Goal: Task Accomplishment & Management: Manage account settings

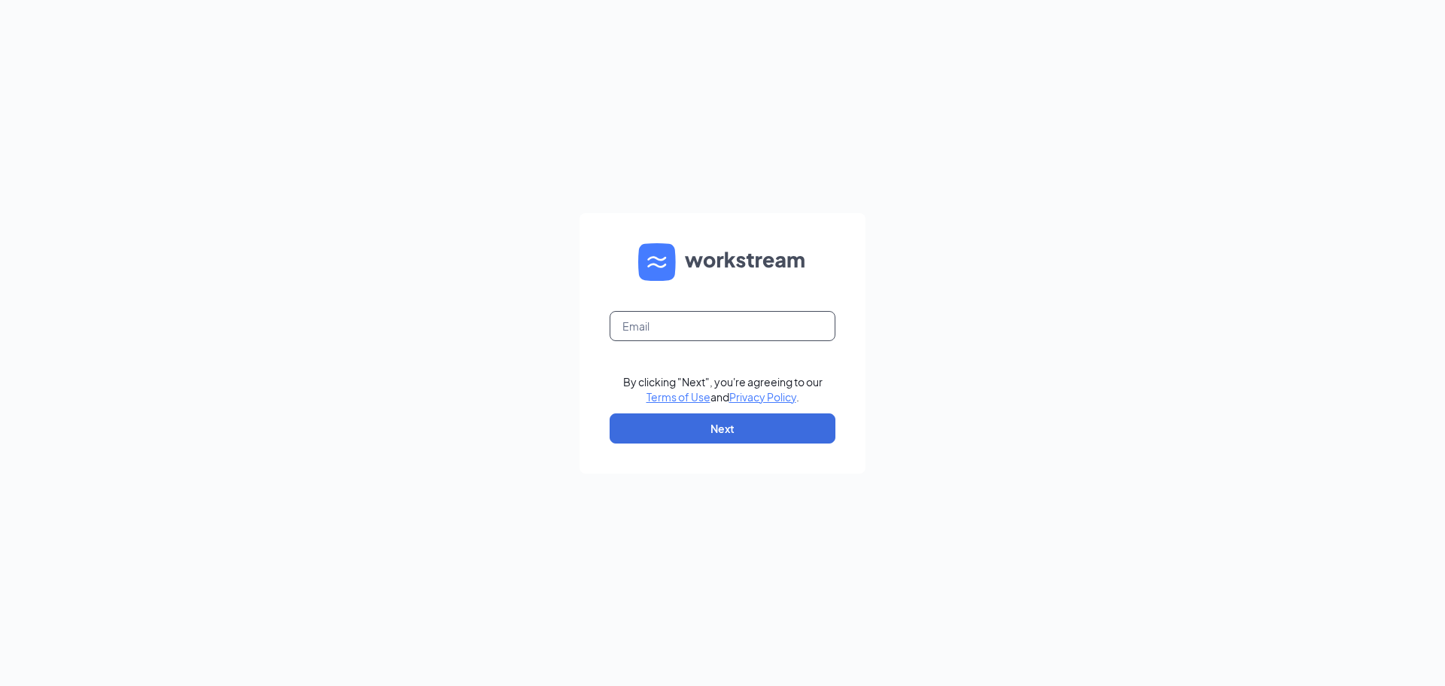
click at [710, 335] on input "text" at bounding box center [723, 326] width 226 height 30
drag, startPoint x: 458, startPoint y: 377, endPoint x: 500, endPoint y: 390, distance: 44.0
click at [458, 377] on div "By clicking "Next", you're agreeing to our Terms of Use and Privacy Policy . Ne…" at bounding box center [722, 343] width 1445 height 686
click at [688, 341] on div "Email field is required" at bounding box center [723, 335] width 226 height 48
click at [724, 341] on div "Email field is required" at bounding box center [723, 335] width 226 height 48
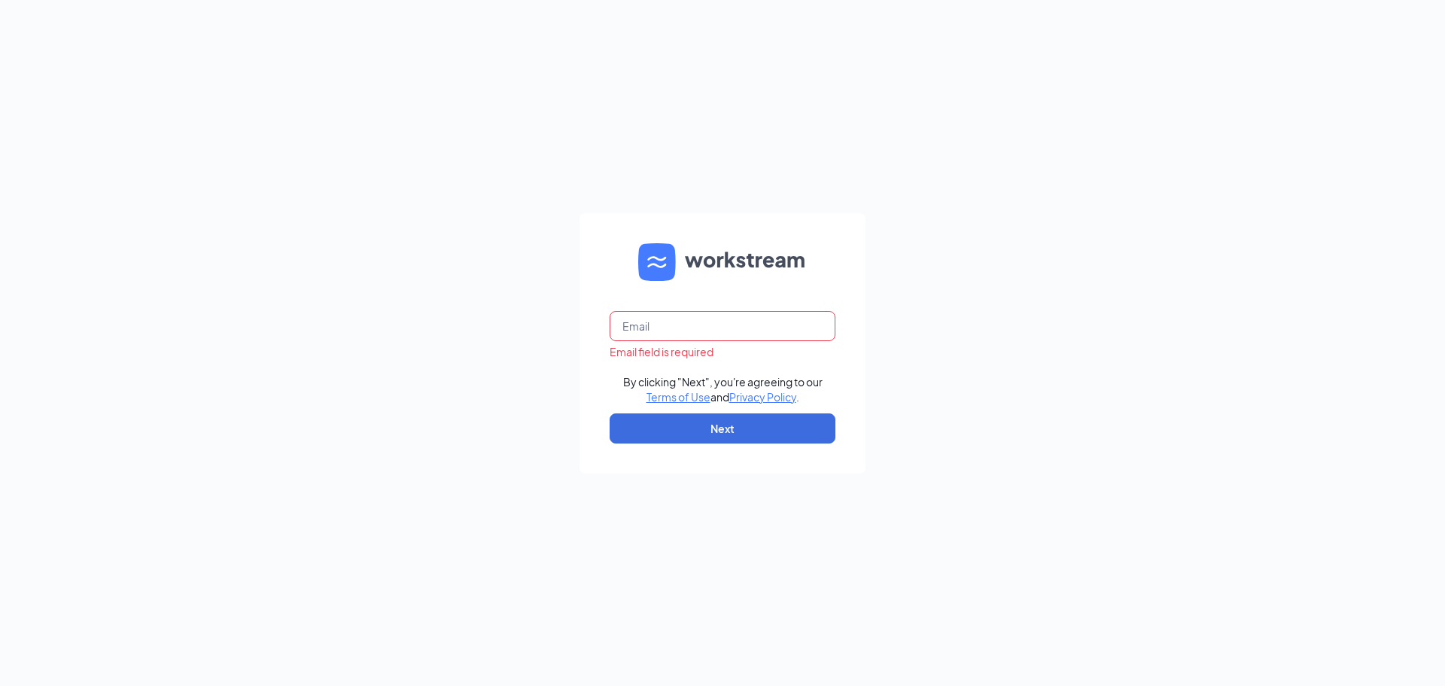
click at [737, 326] on input "text" at bounding box center [723, 326] width 226 height 30
type input "csc-240_estero@chickensaladchick.com"
click at [763, 425] on button "Next" at bounding box center [723, 428] width 226 height 30
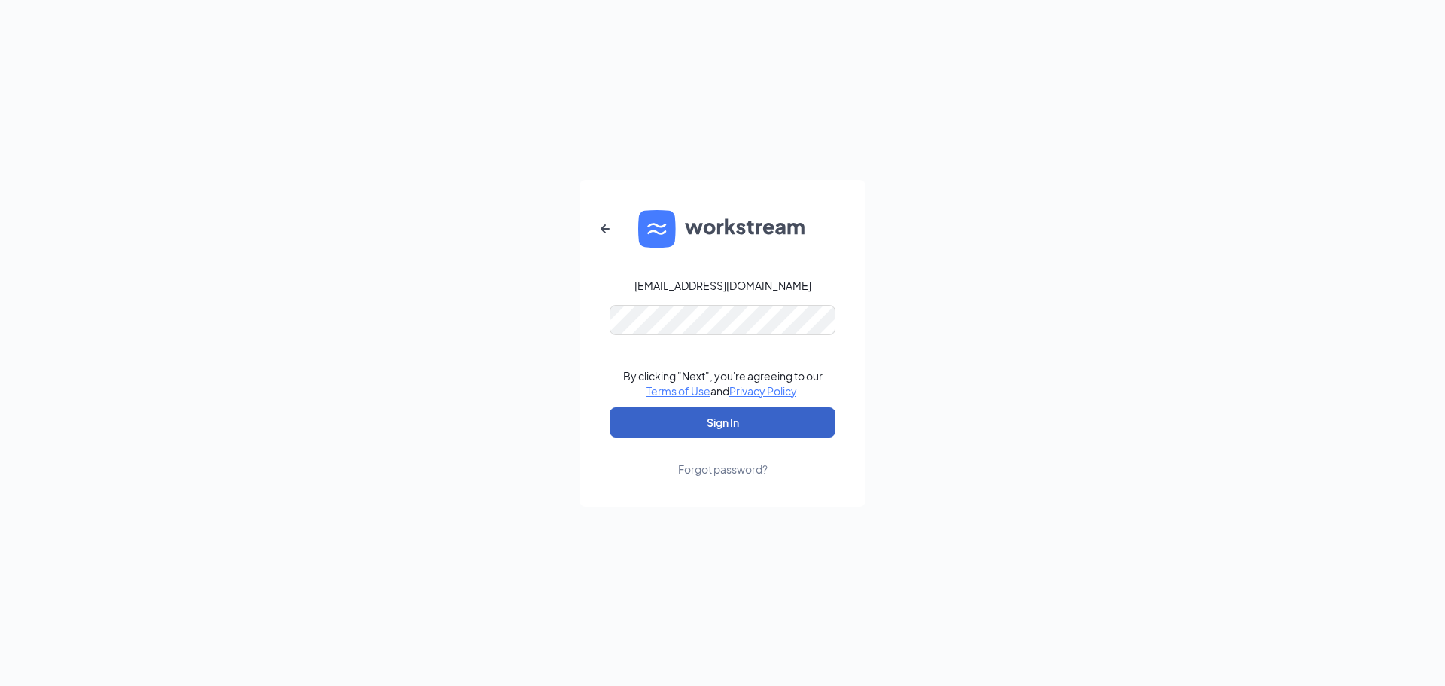
click at [727, 426] on button "Sign In" at bounding box center [723, 422] width 226 height 30
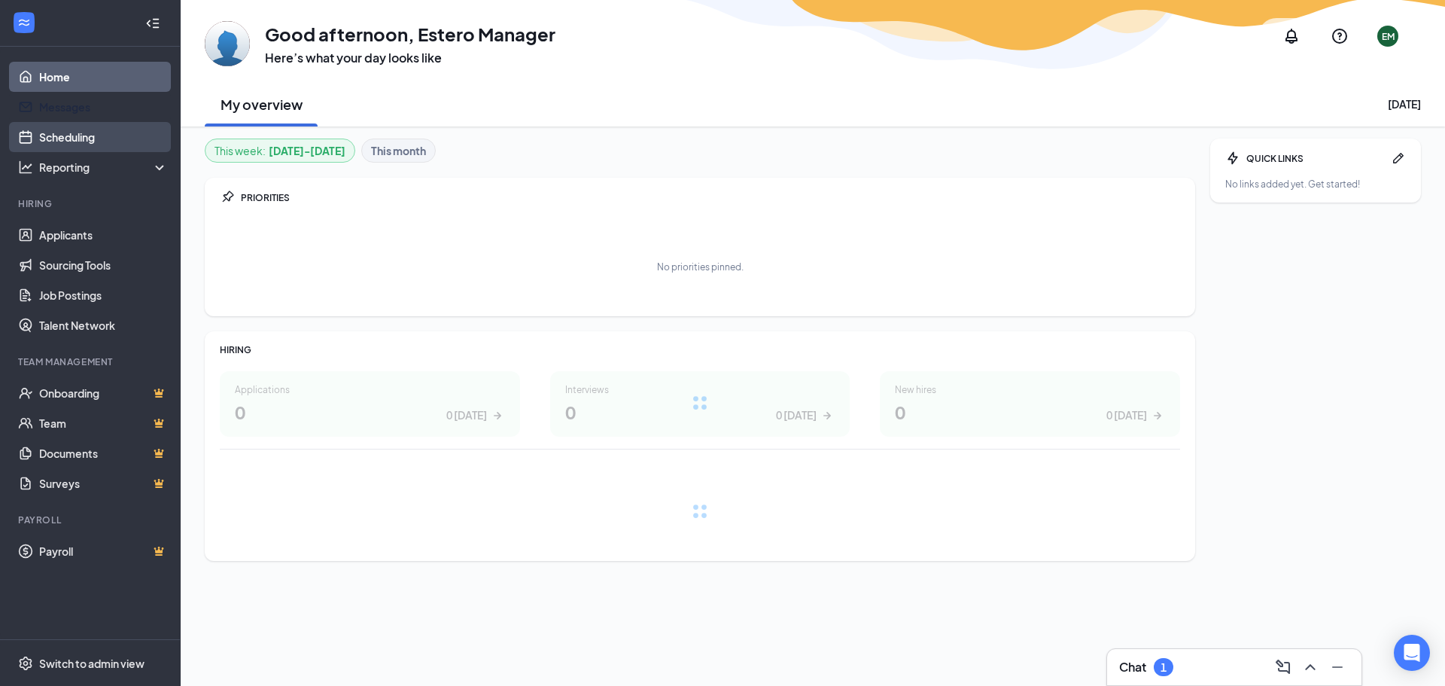
click at [62, 135] on link "Scheduling" at bounding box center [103, 137] width 129 height 30
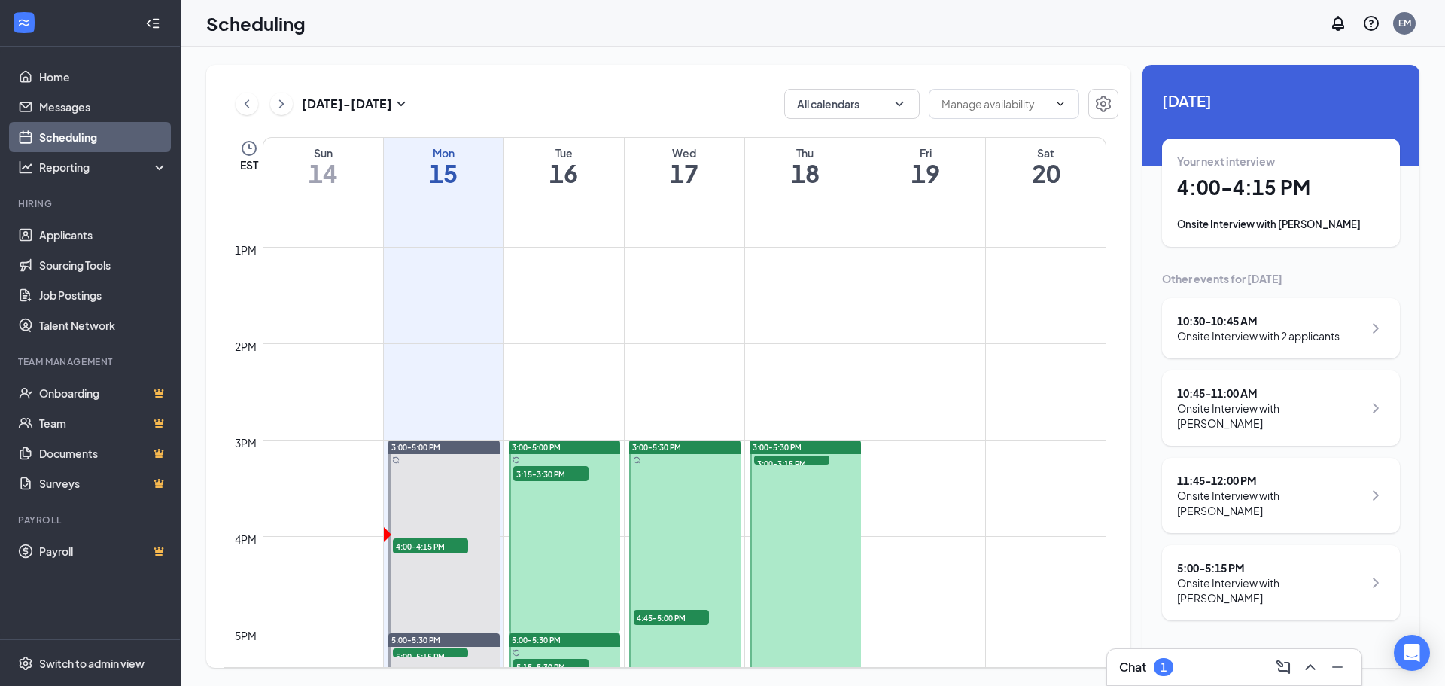
scroll to position [1342, 0]
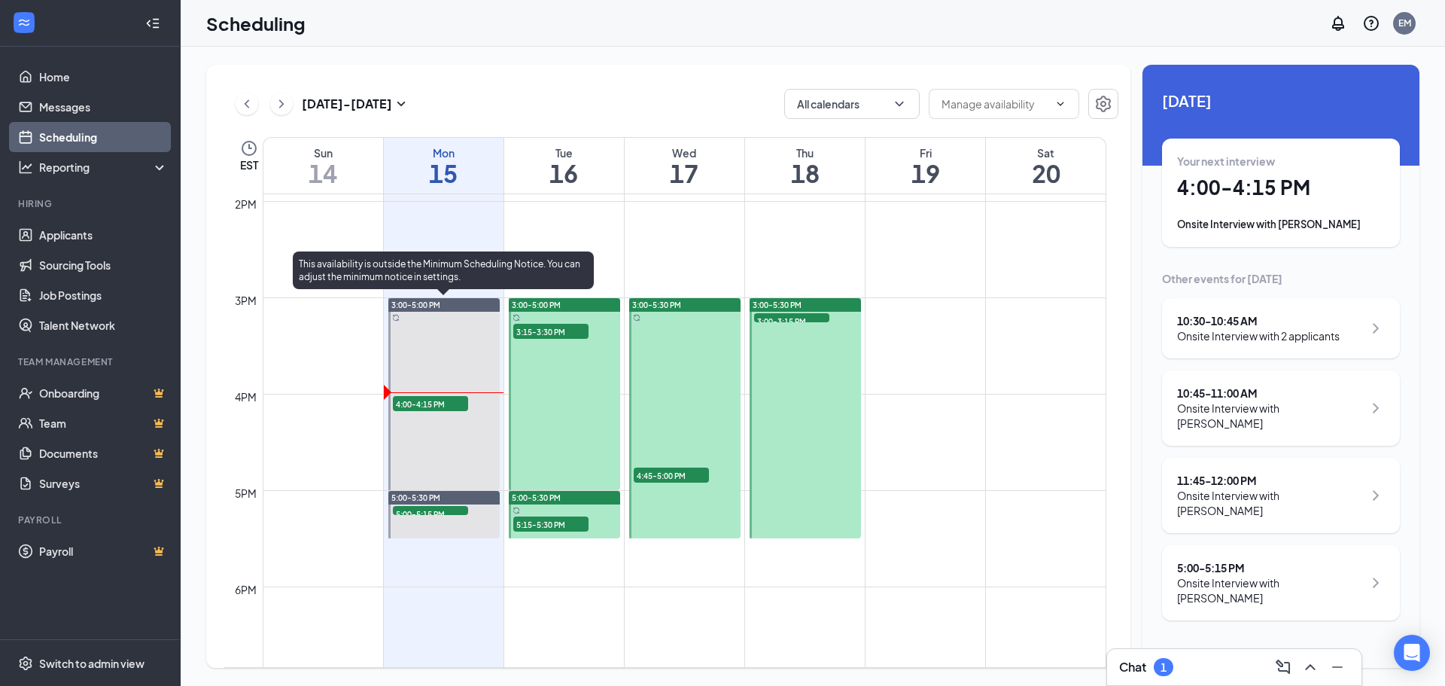
click at [444, 400] on span "4:00-4:15 PM" at bounding box center [430, 403] width 75 height 15
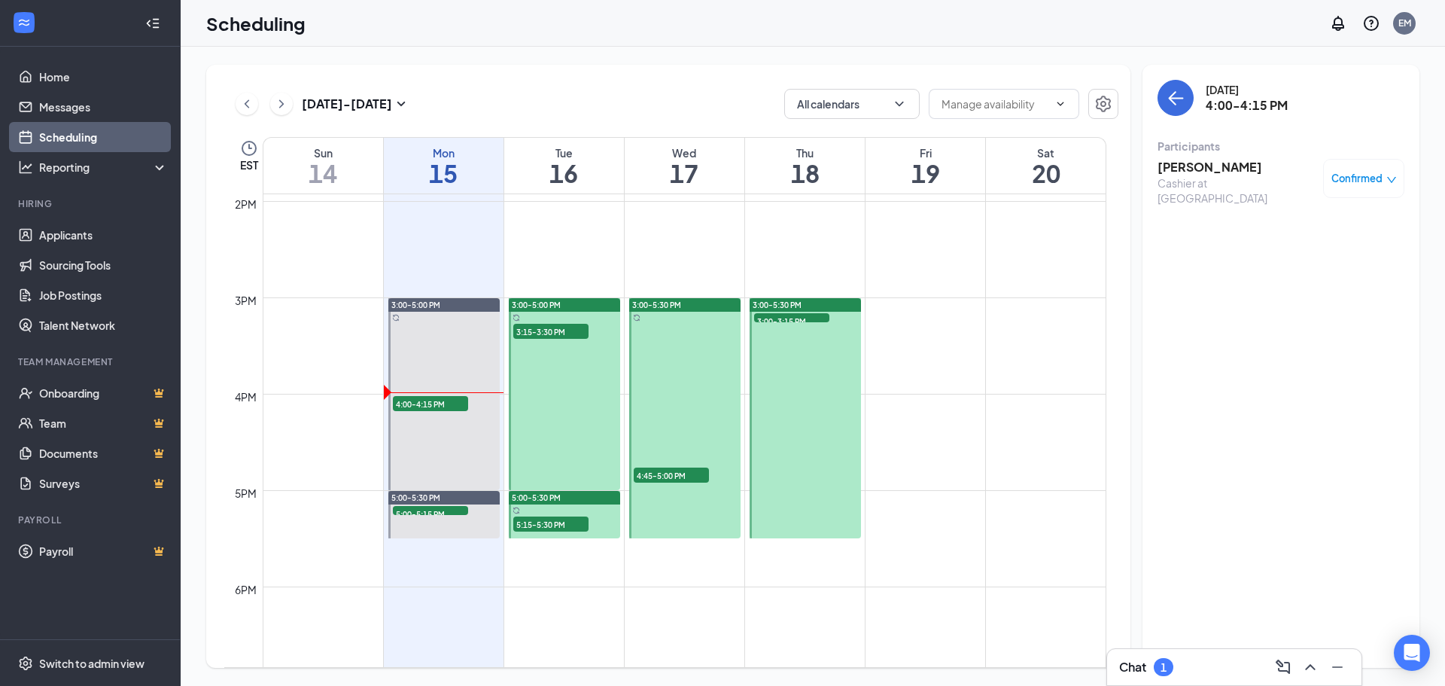
drag, startPoint x: 1255, startPoint y: 167, endPoint x: 1242, endPoint y: 178, distance: 16.6
click at [1255, 169] on div "TAVIEN NEILLE Cashier at Estero Confirmed" at bounding box center [1280, 182] width 247 height 47
click at [1230, 172] on h3 "TAVIEN NEILLE" at bounding box center [1236, 167] width 158 height 17
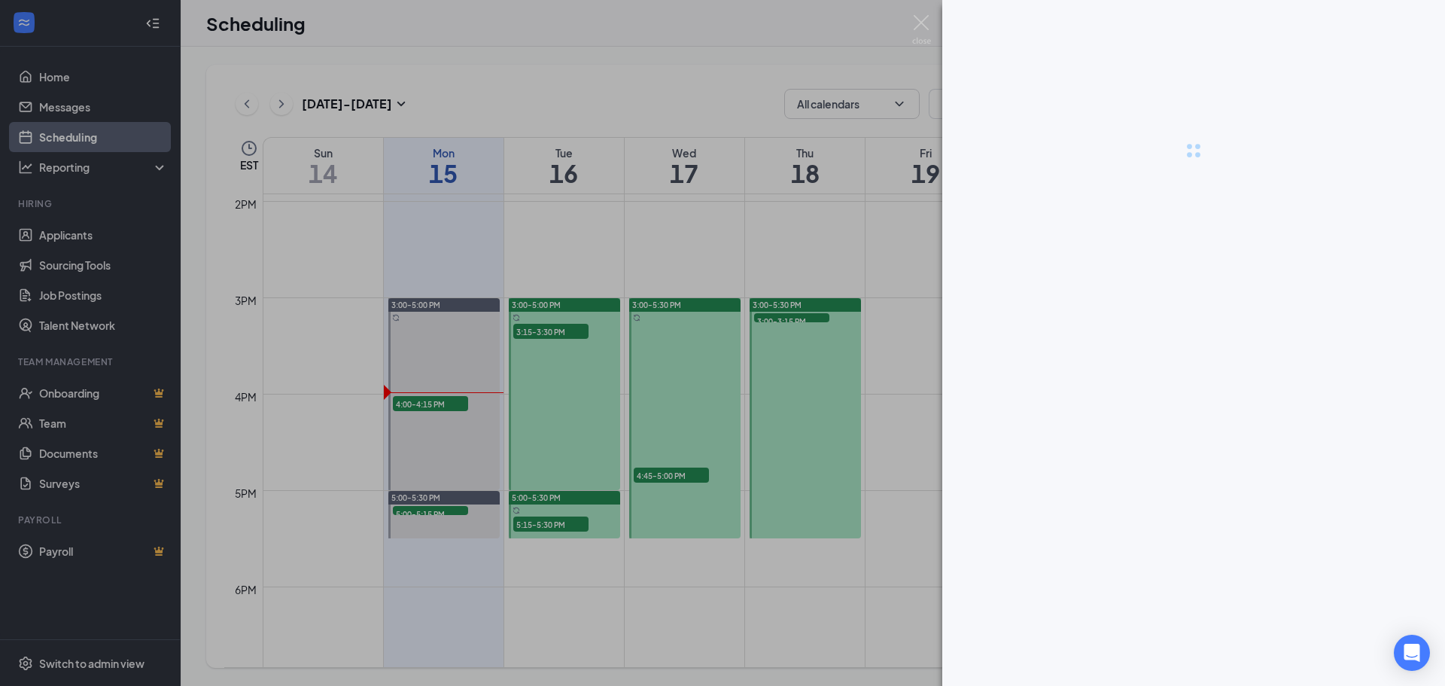
click at [1229, 168] on div at bounding box center [1193, 150] width 503 height 301
